Goal: Find specific page/section: Find specific page/section

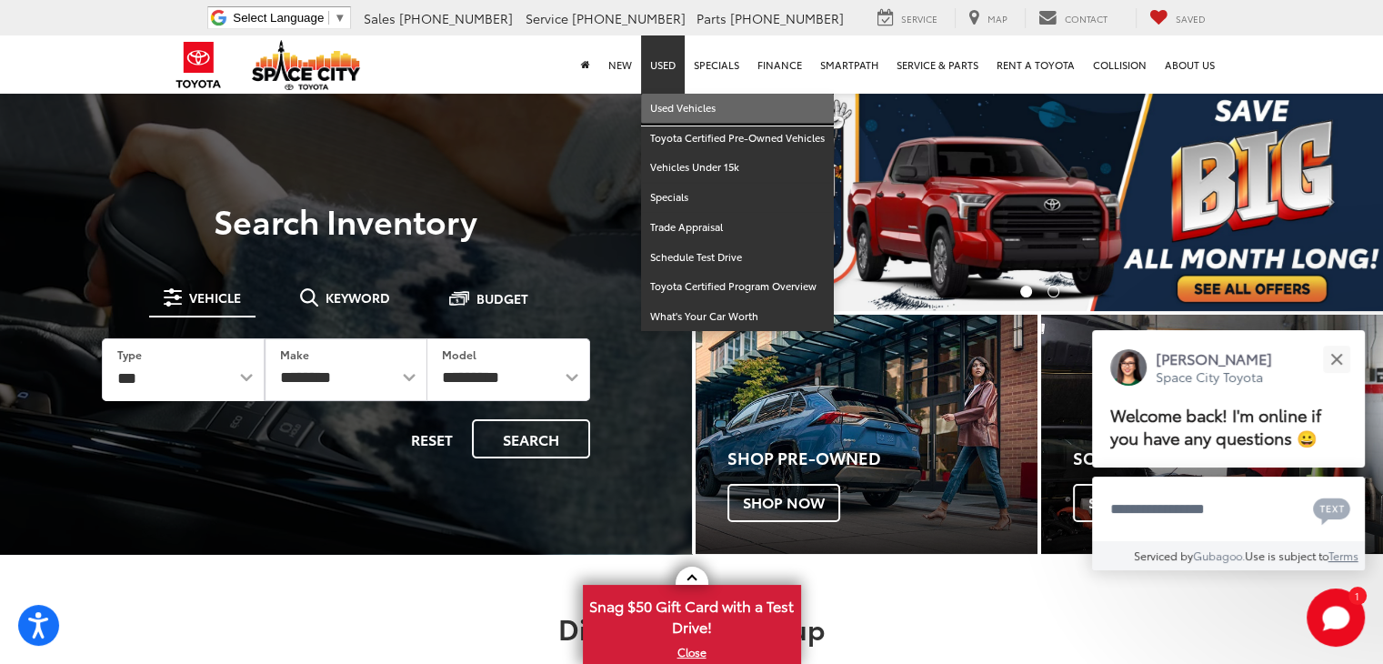
click at [676, 103] on link "Used Vehicles" at bounding box center [737, 109] width 193 height 30
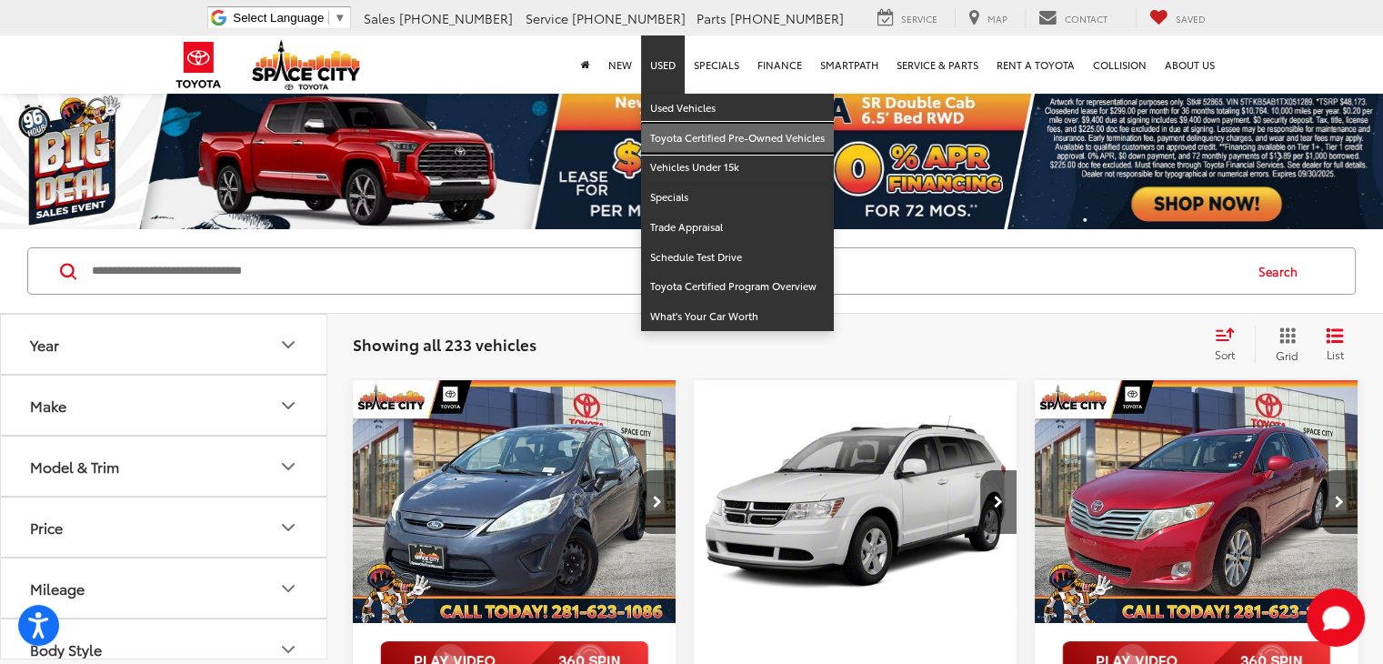
click at [677, 135] on link "Toyota Certified Pre-Owned Vehicles" at bounding box center [737, 139] width 193 height 30
